Goal: Information Seeking & Learning: Learn about a topic

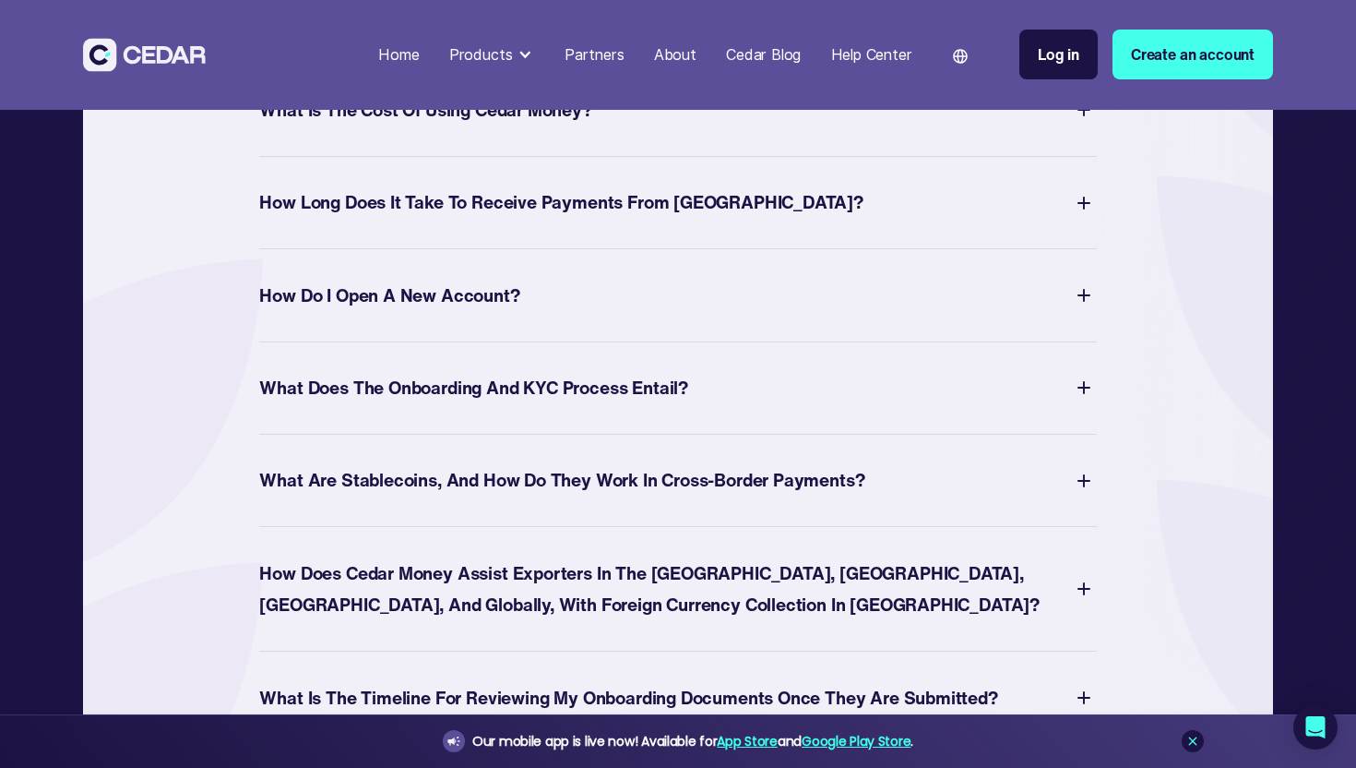
scroll to position [7744, 0]
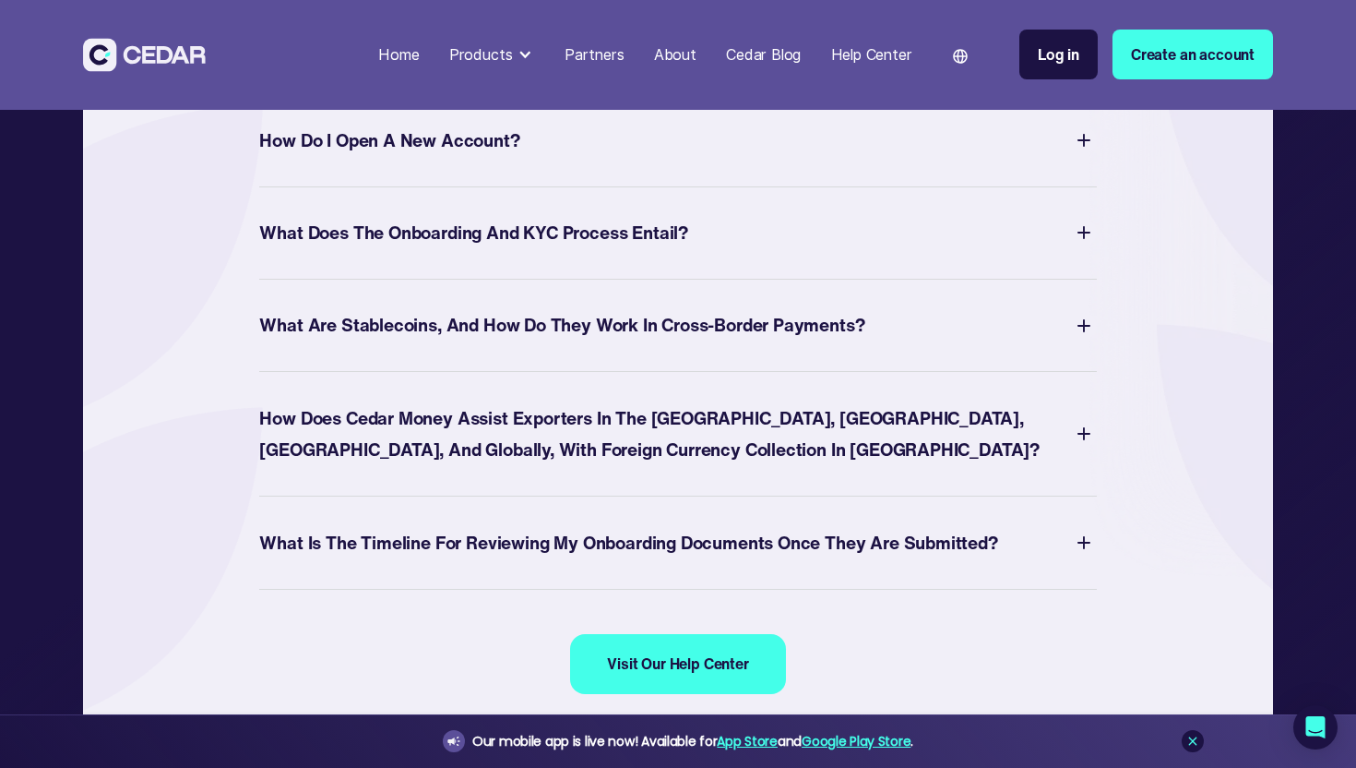
click at [617, 64] on div "How Long Does It Take to Receive Payments from [GEOGRAPHIC_DATA]?" at bounding box center [560, 47] width 603 height 32
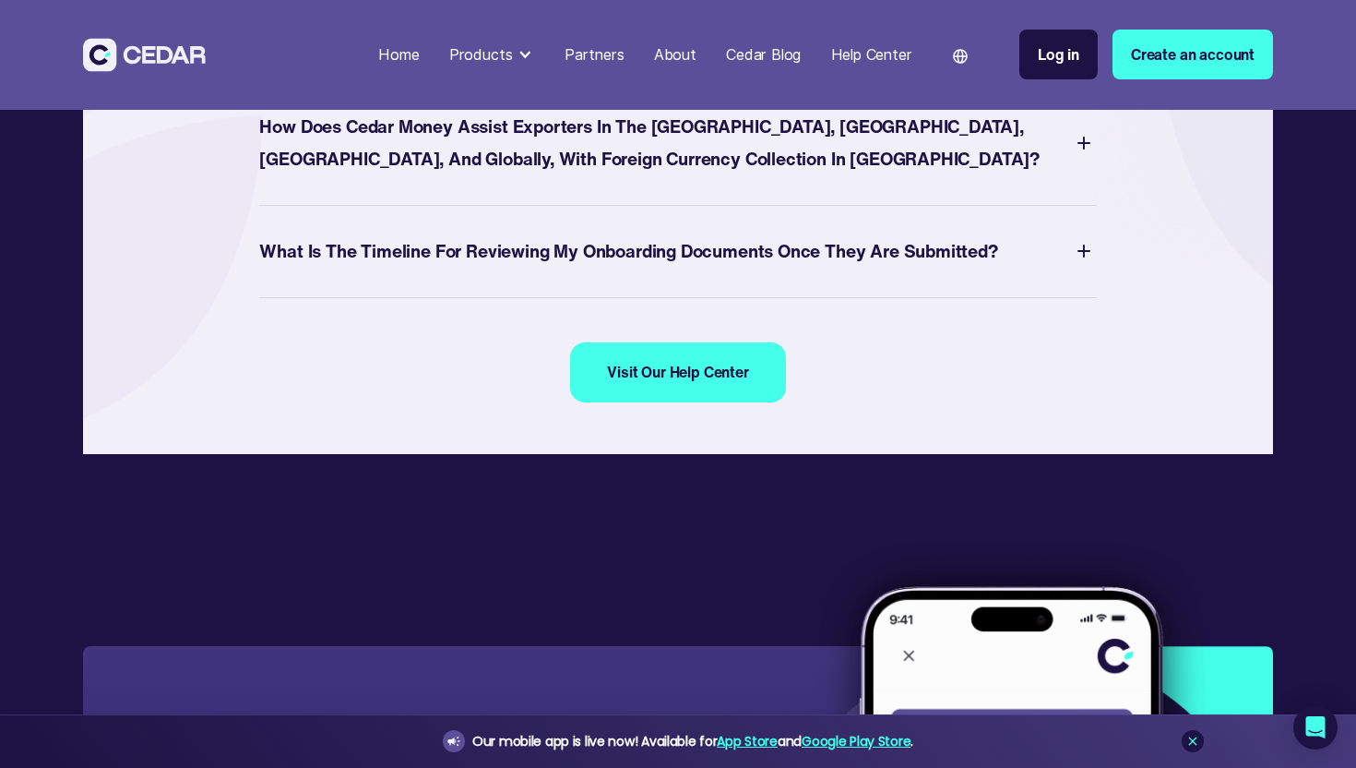
click at [627, 50] on div "What are Stablecoins, and how do they work in Cross-border Payments?" at bounding box center [561, 34] width 605 height 32
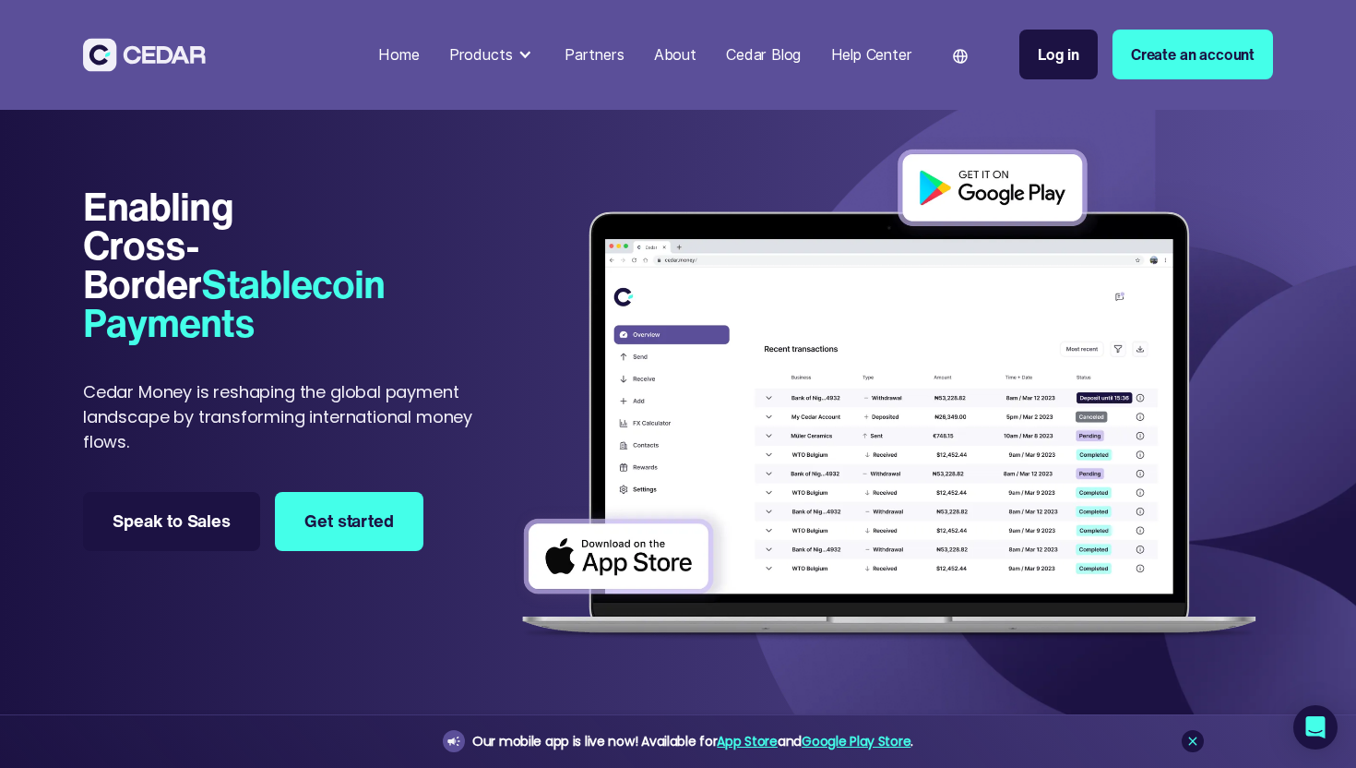
scroll to position [0, 0]
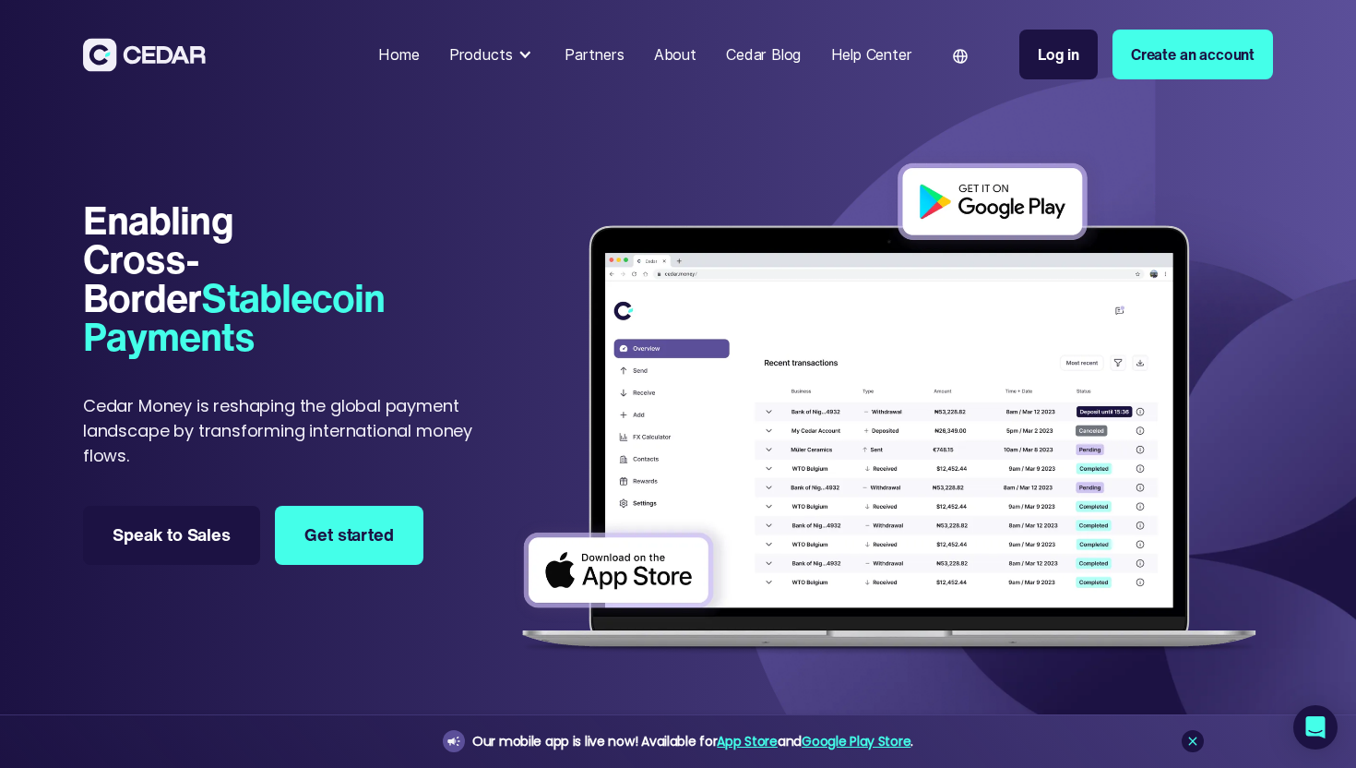
click at [425, 436] on p "Cedar Money is reshaping the global payment landscape by transforming internati…" at bounding box center [294, 430] width 423 height 75
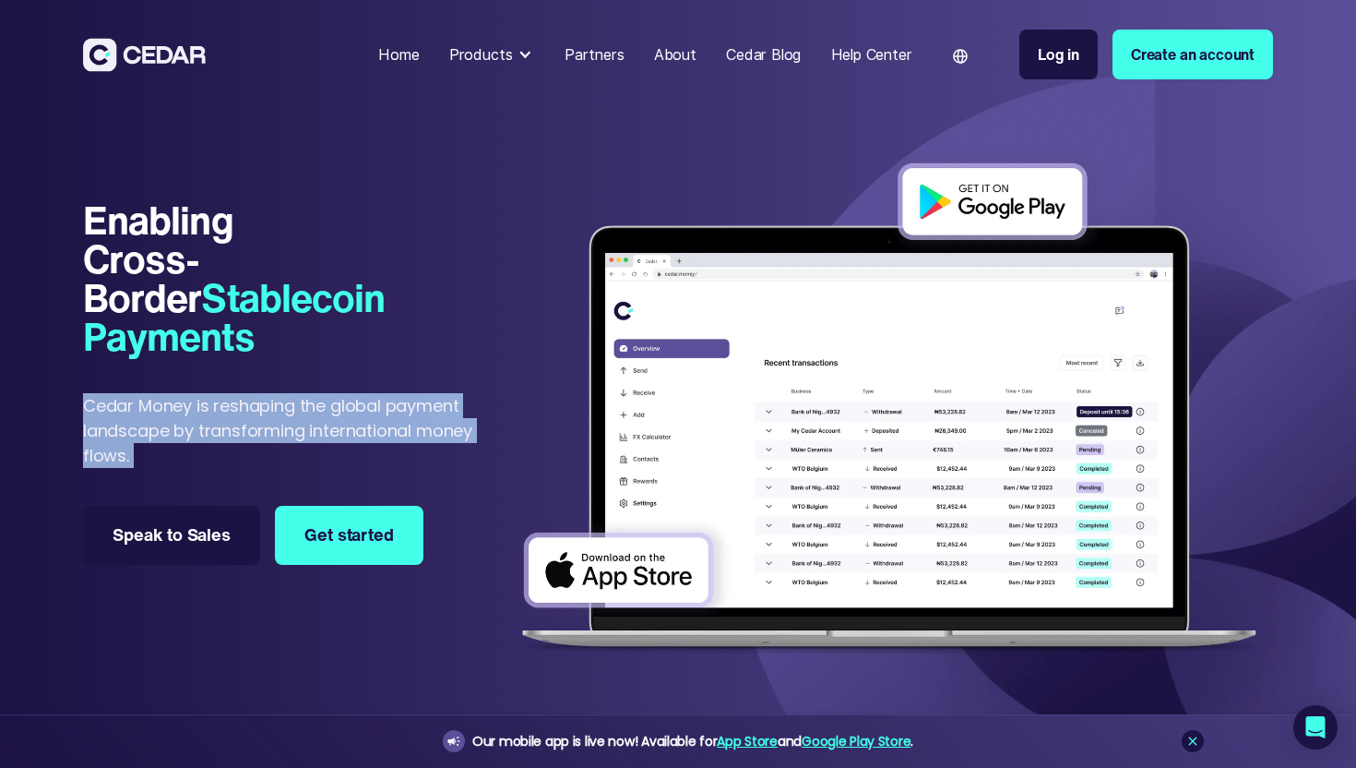
click at [393, 440] on p "Cedar Money is reshaping the global payment landscape by transforming internati…" at bounding box center [294, 430] width 423 height 75
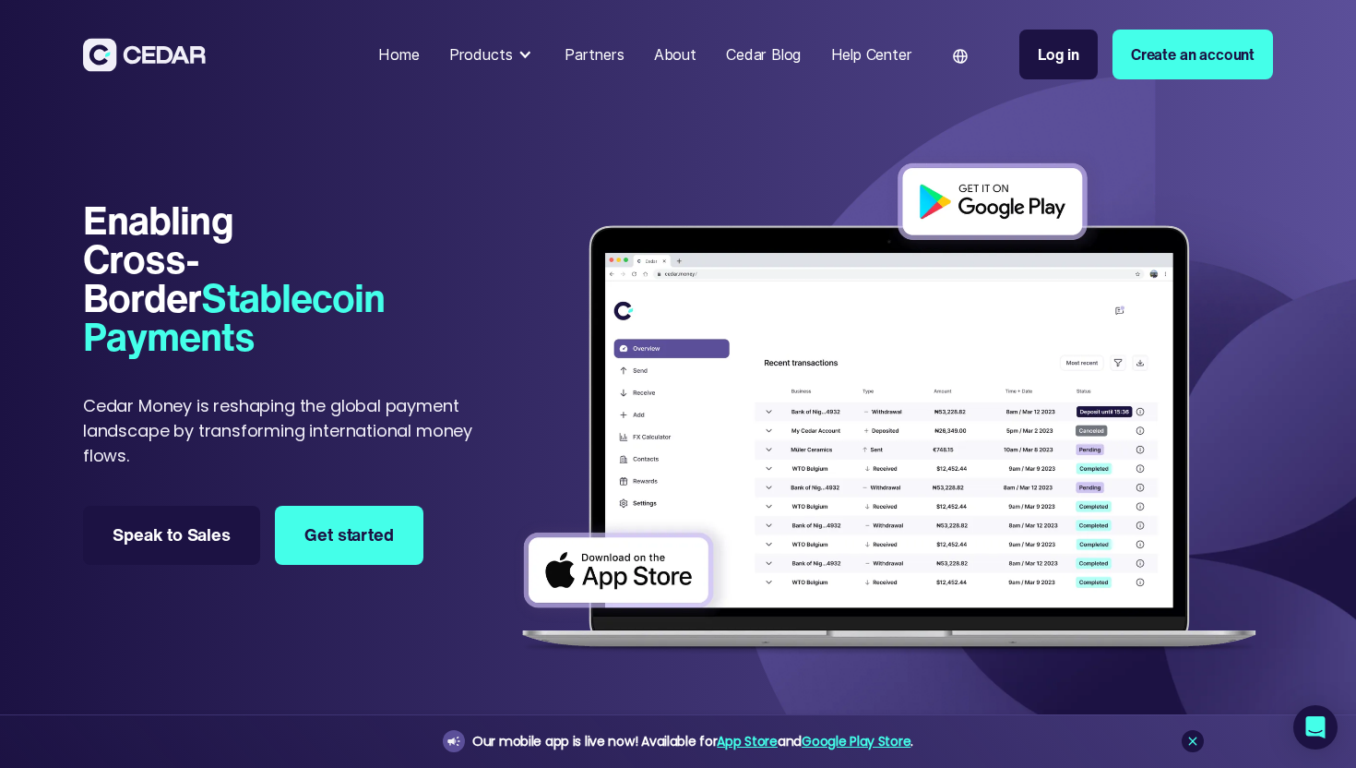
click at [406, 437] on p "Cedar Money is reshaping the global payment landscape by transforming internati…" at bounding box center [294, 430] width 423 height 75
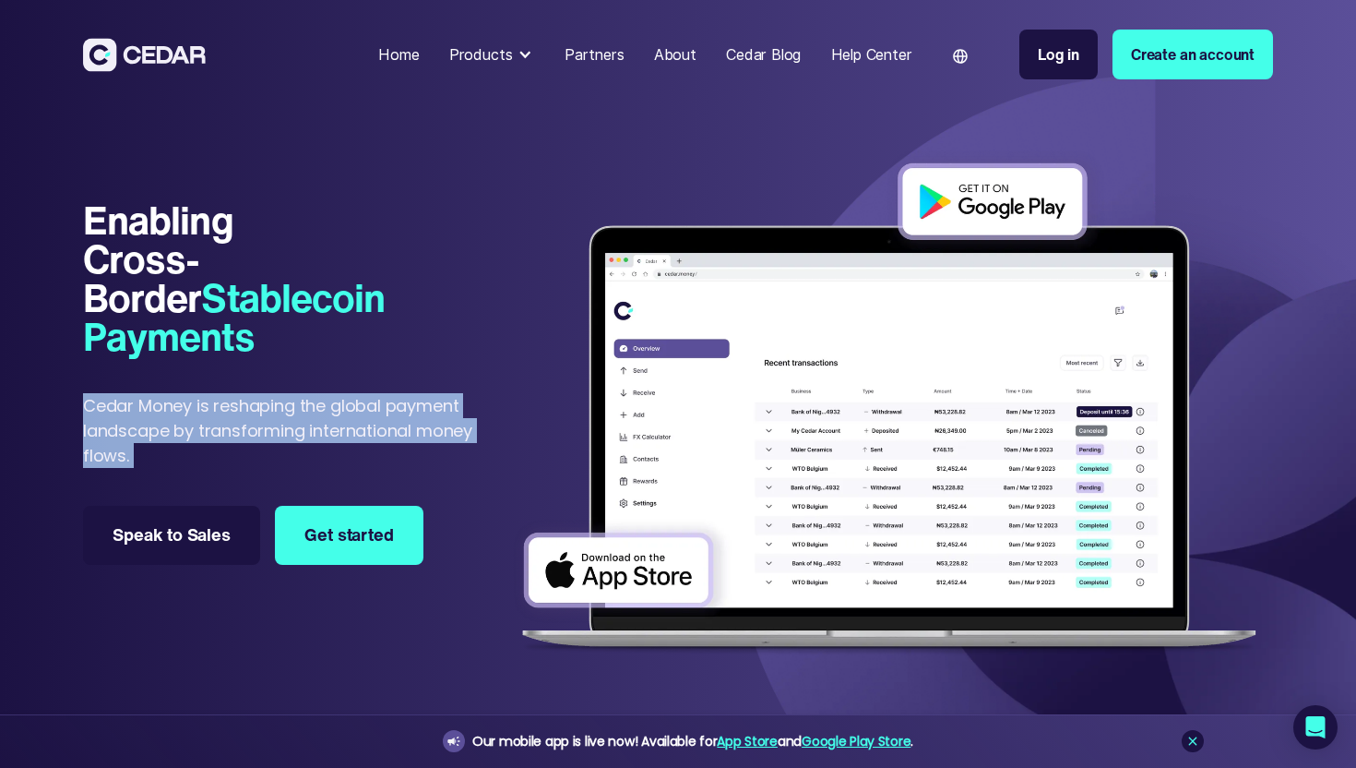
click at [406, 437] on p "Cedar Money is reshaping the global payment landscape by transforming internati…" at bounding box center [294, 430] width 423 height 75
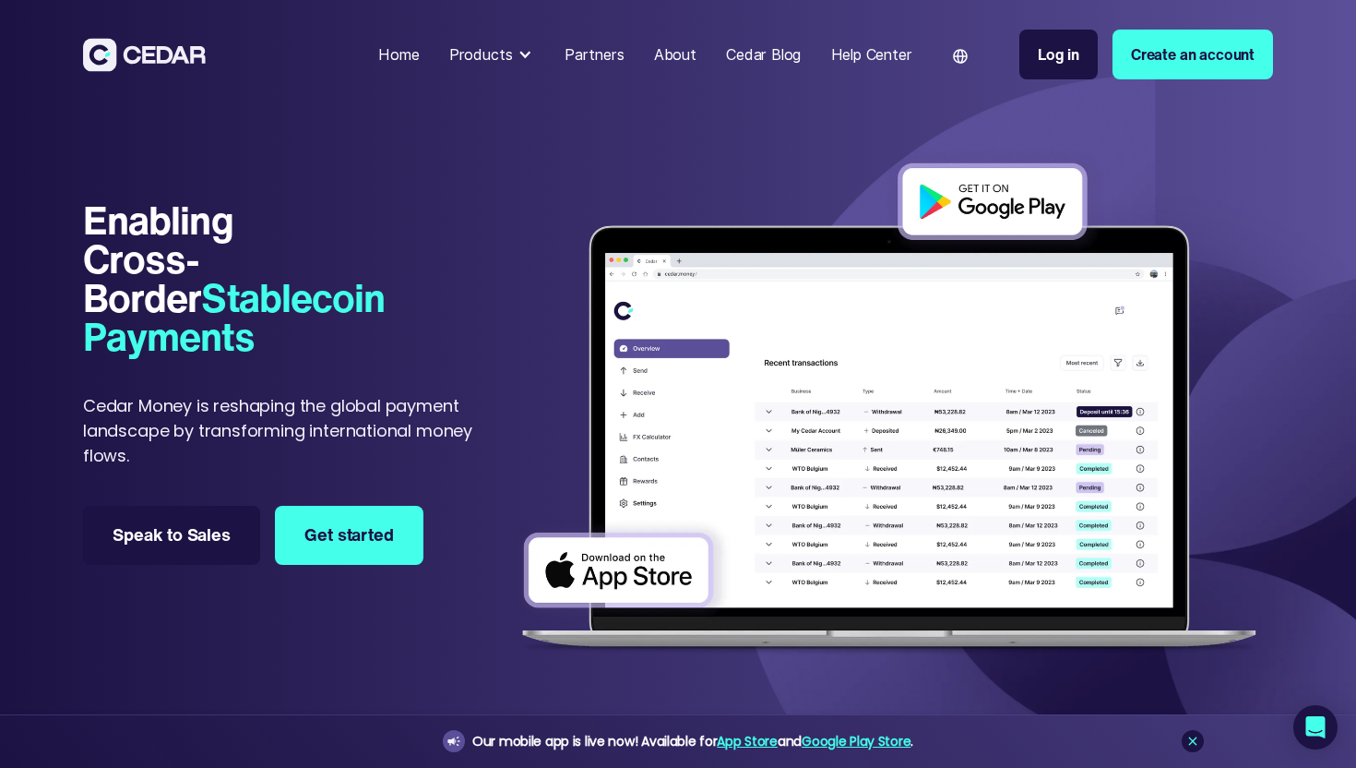
click at [406, 437] on p "Cedar Money is reshaping the global payment landscape by transforming internati…" at bounding box center [294, 430] width 423 height 75
click at [383, 436] on p "Cedar Money is reshaping the global payment landscape by transforming internati…" at bounding box center [294, 430] width 423 height 75
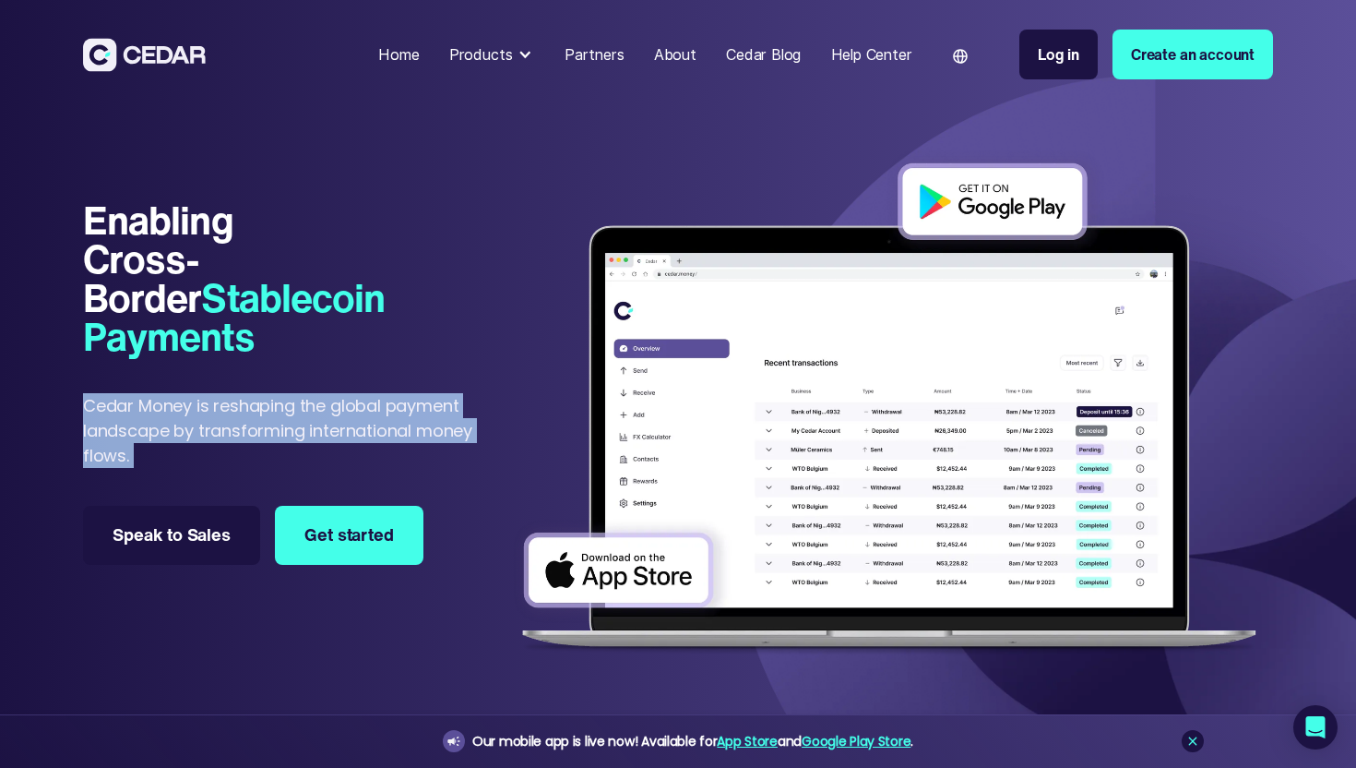
click at [398, 435] on p "Cedar Money is reshaping the global payment landscape by transforming internati…" at bounding box center [294, 430] width 423 height 75
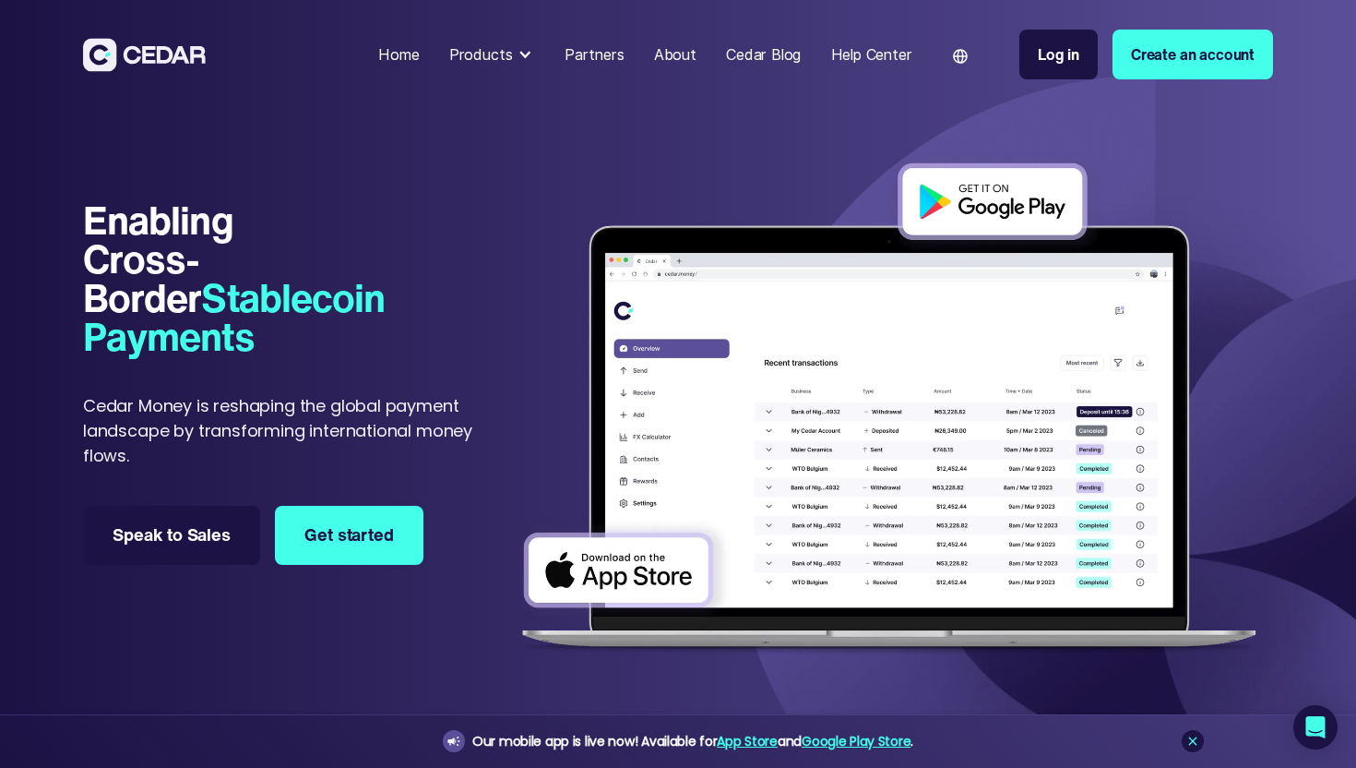
click at [398, 435] on p "Cedar Money is reshaping the global payment landscape by transforming internati…" at bounding box center [294, 430] width 423 height 75
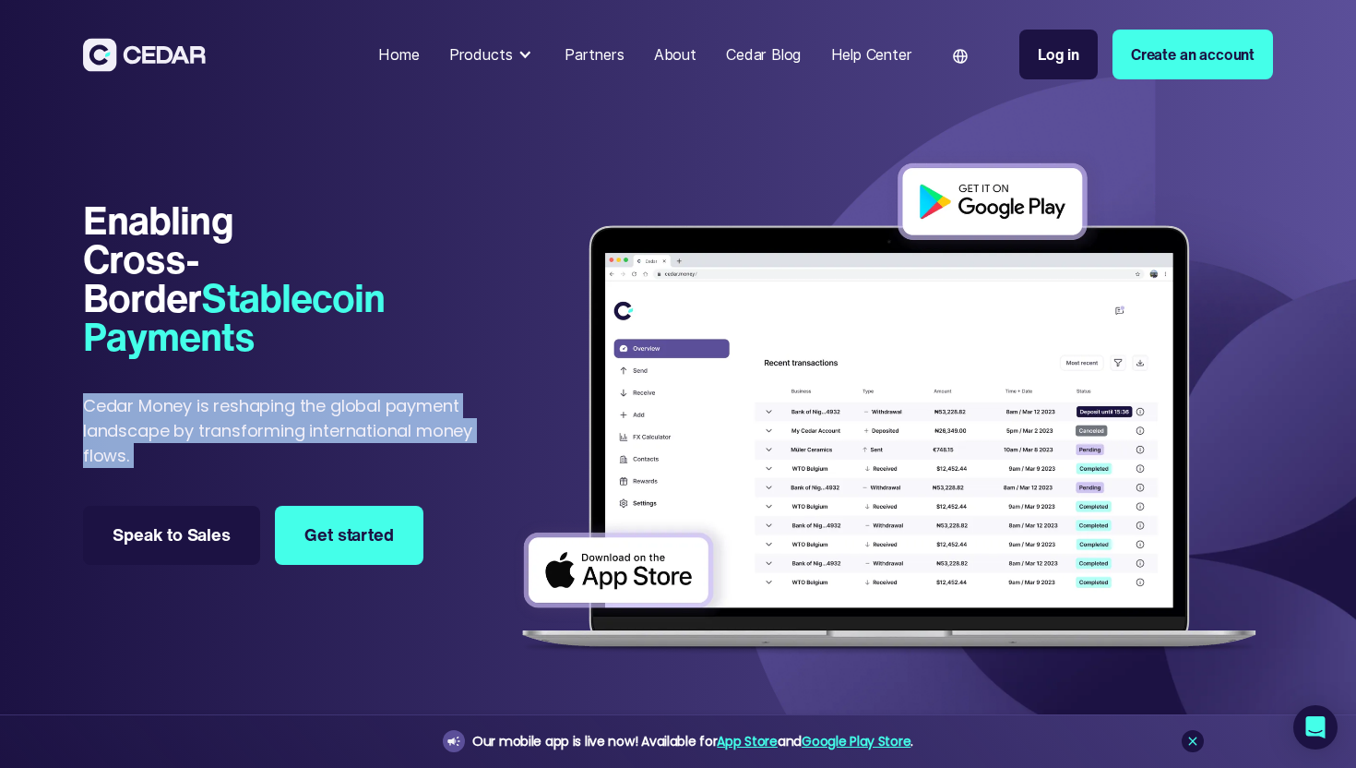
click at [398, 435] on p "Cedar Money is reshaping the global payment landscape by transforming internati…" at bounding box center [294, 430] width 423 height 75
click at [389, 435] on p "Cedar Money is reshaping the global payment landscape by transforming internati…" at bounding box center [294, 430] width 423 height 75
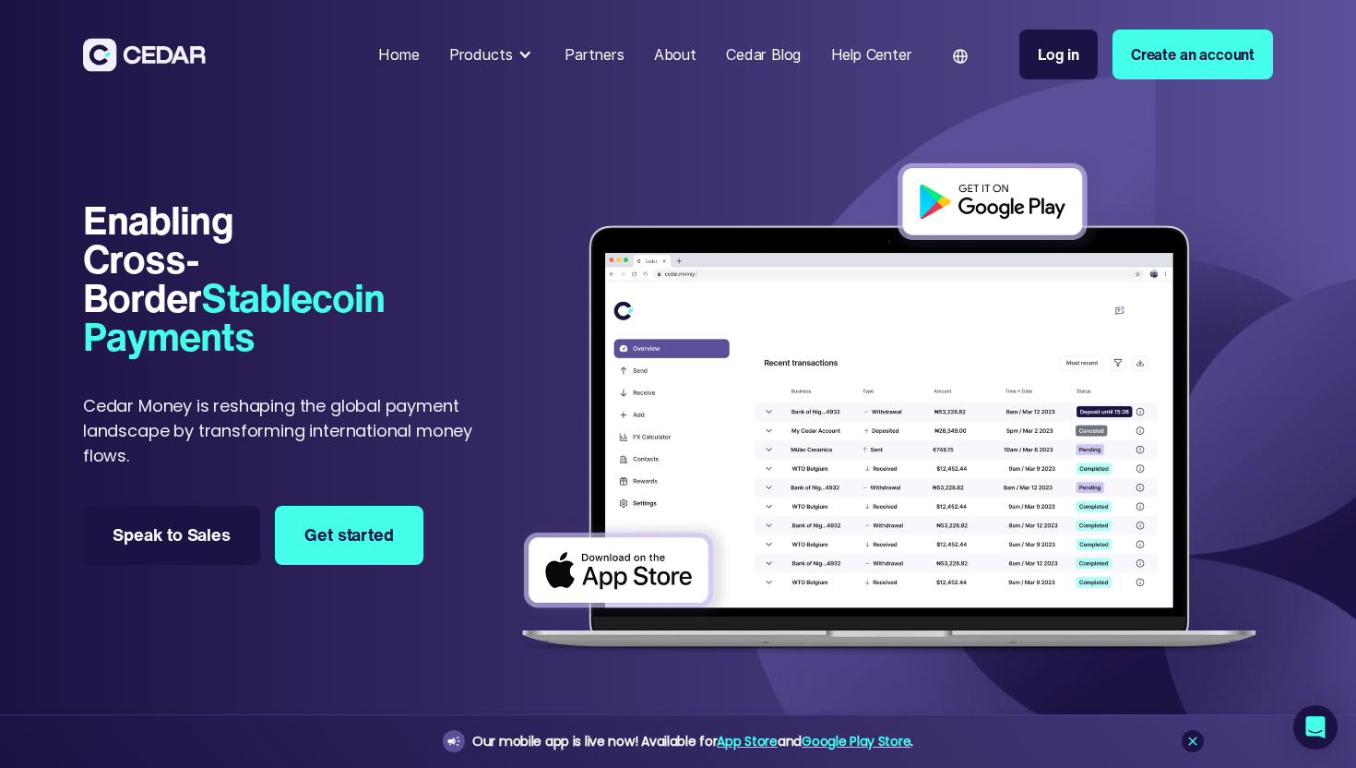
click at [389, 435] on p "Cedar Money is reshaping the global payment landscape by transforming internati…" at bounding box center [294, 430] width 423 height 75
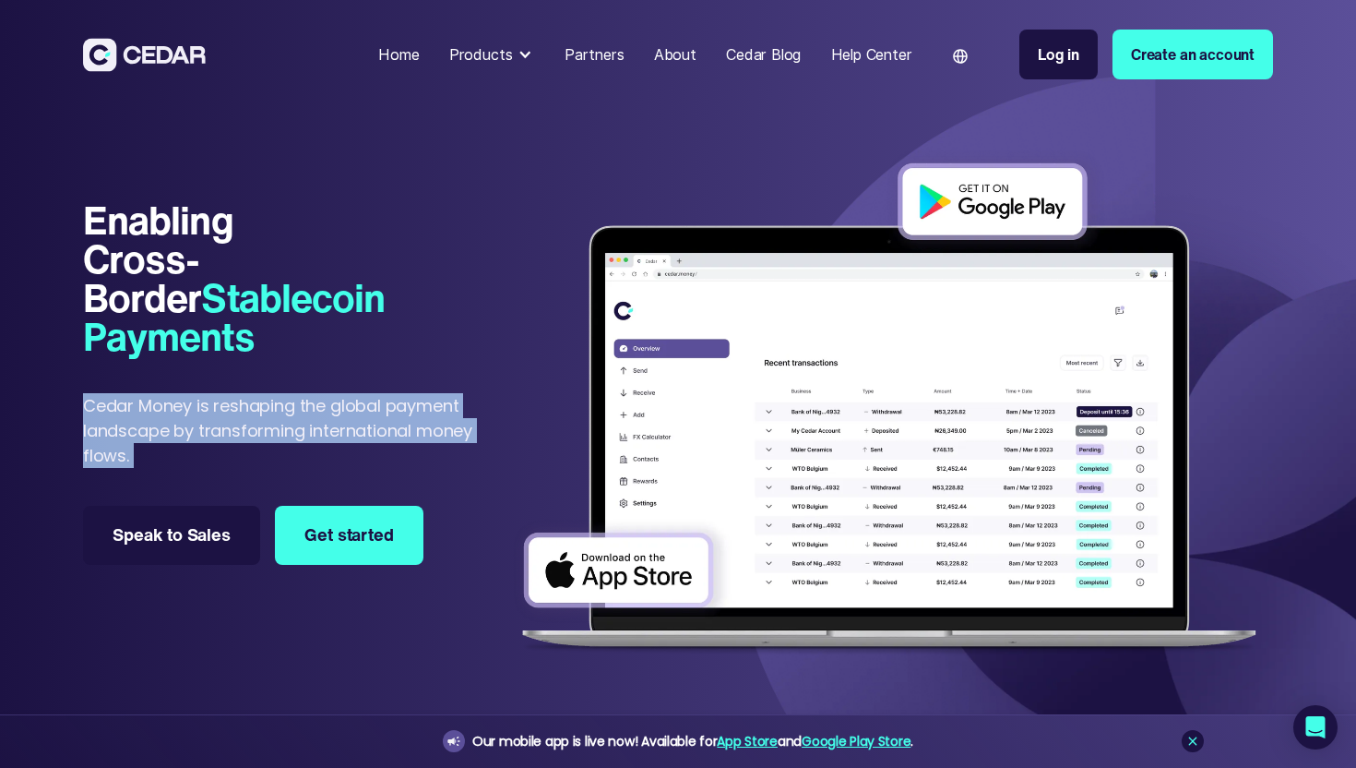
click at [411, 436] on p "Cedar Money is reshaping the global payment landscape by transforming internati…" at bounding box center [294, 430] width 423 height 75
